Goal: Check status: Check status

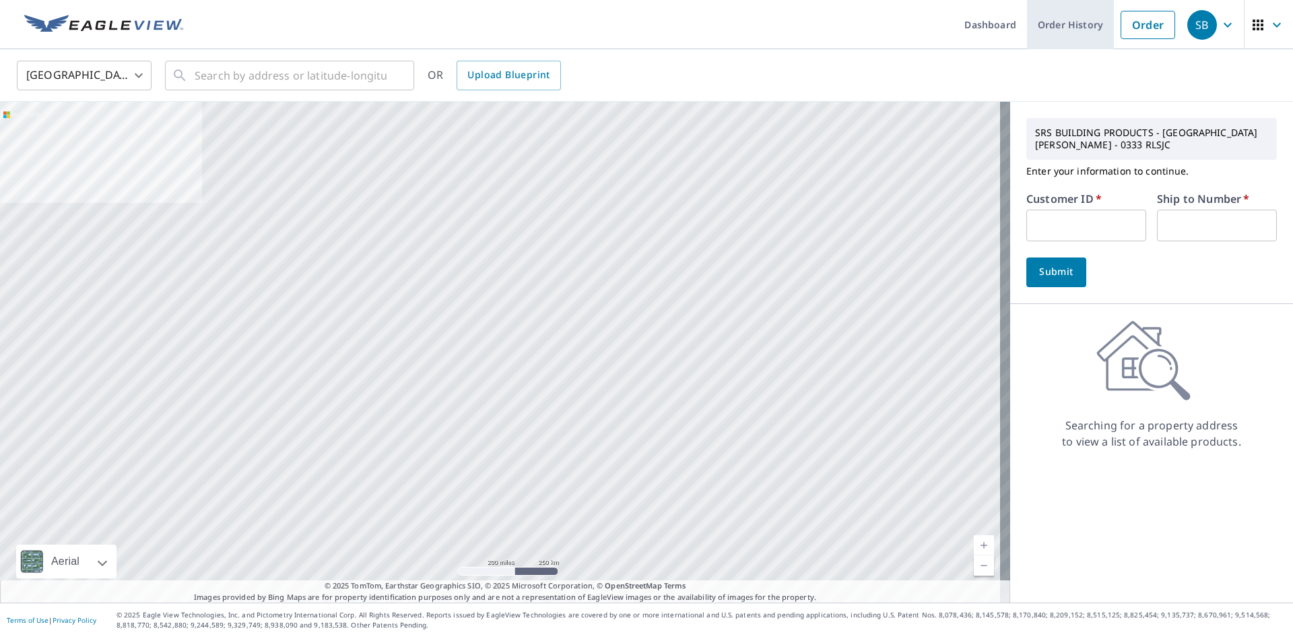
click at [1068, 24] on link "Order History" at bounding box center [1070, 24] width 87 height 49
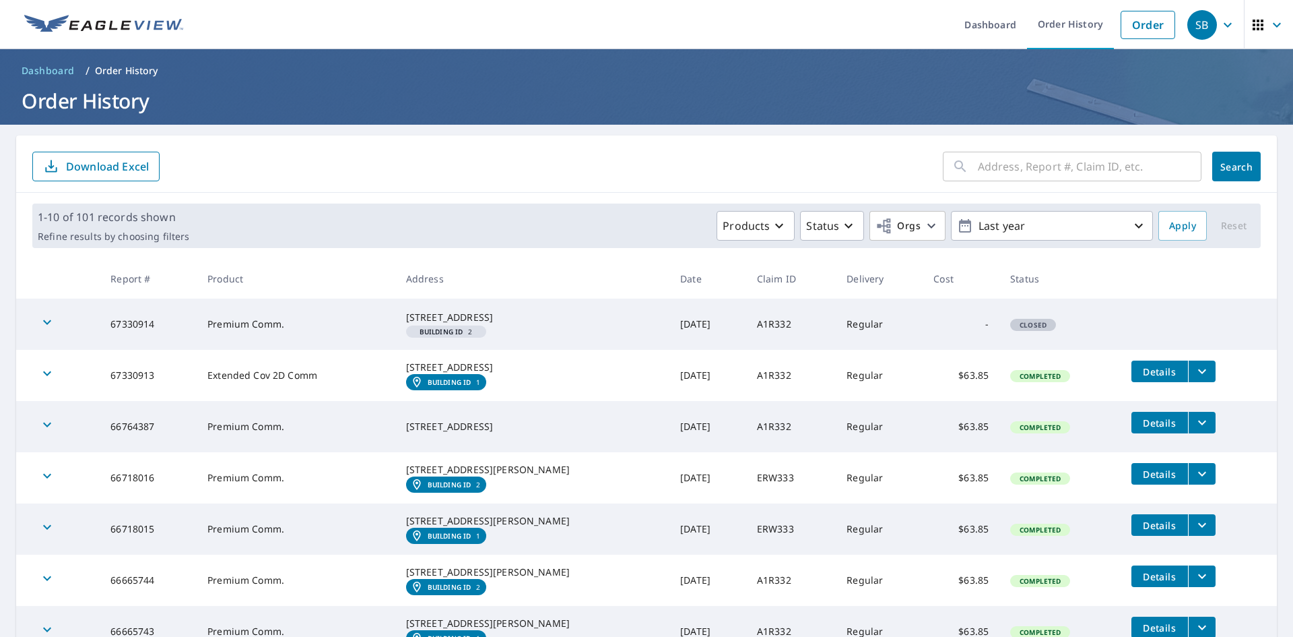
click at [1174, 377] on span "Details" at bounding box center [1160, 371] width 40 height 13
click at [1200, 379] on icon "filesDropdownBtn-67330913" at bounding box center [1202, 371] width 16 height 16
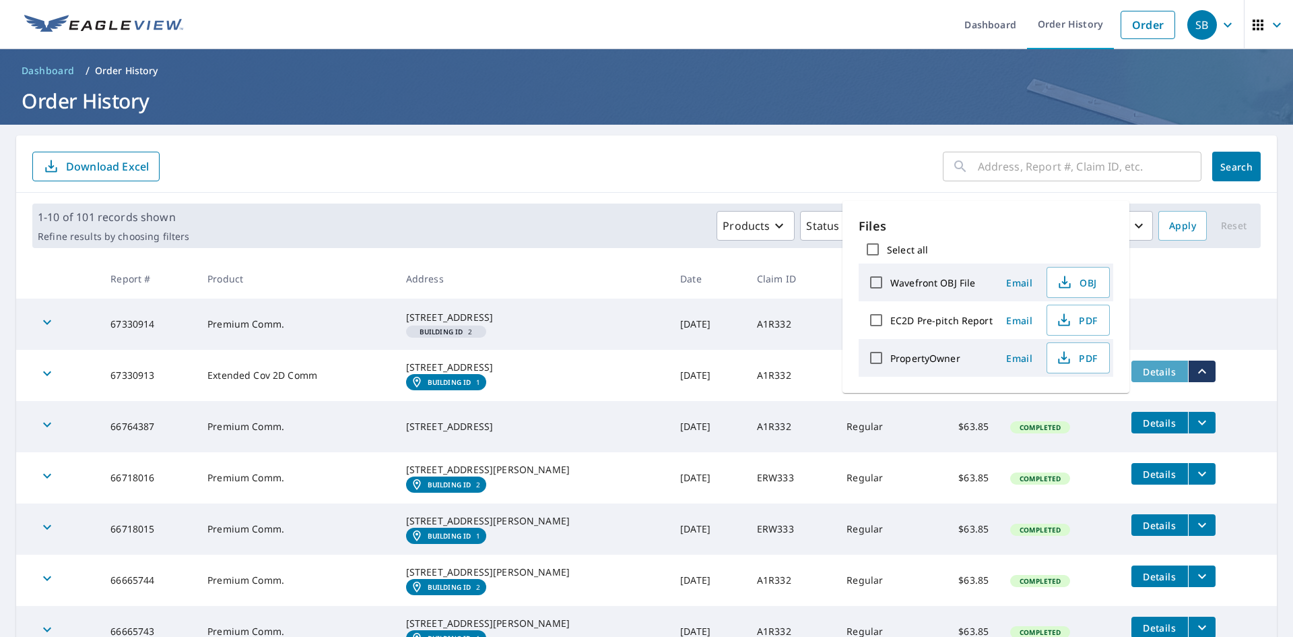
click at [1167, 378] on span "Details" at bounding box center [1160, 371] width 40 height 13
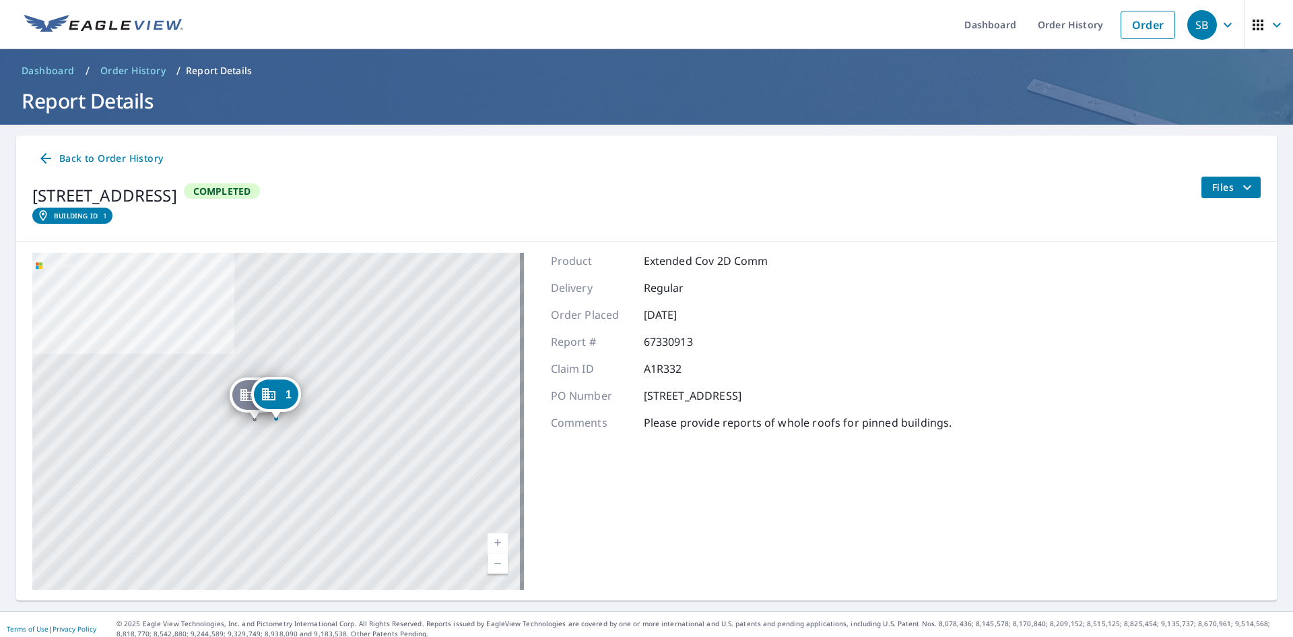
scroll to position [9, 0]
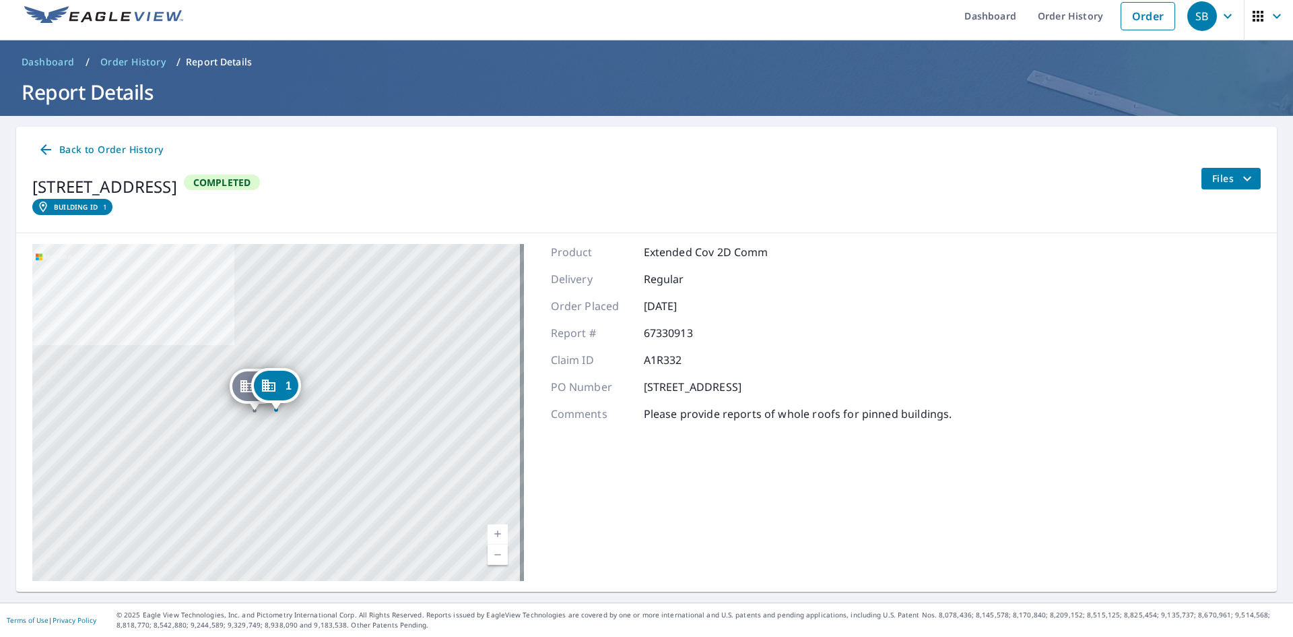
click at [104, 150] on span "Back to Order History" at bounding box center [100, 149] width 125 height 17
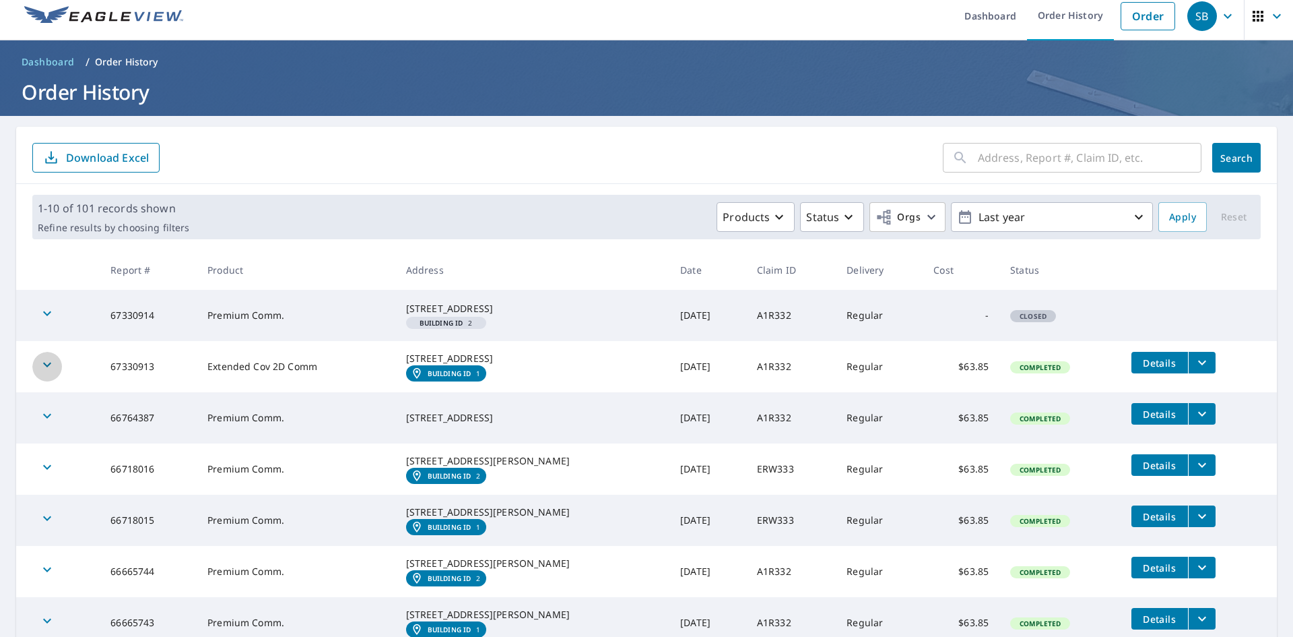
click at [44, 372] on icon "button" at bounding box center [47, 364] width 16 height 16
